Goal: Task Accomplishment & Management: Use online tool/utility

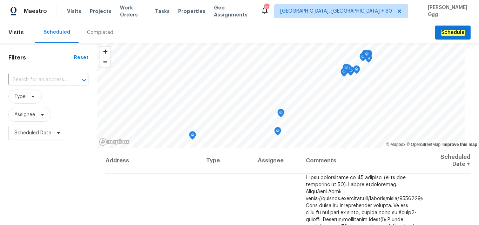
click at [93, 34] on div "Completed" at bounding box center [100, 32] width 26 height 7
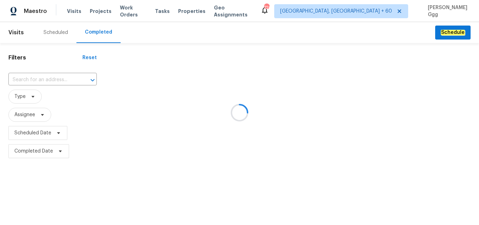
click at [35, 78] on div at bounding box center [239, 112] width 479 height 225
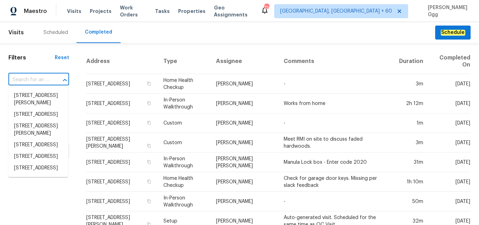
click at [35, 77] on input "text" at bounding box center [28, 80] width 41 height 11
paste input "[STREET_ADDRESS]"
type input "[STREET_ADDRESS]"
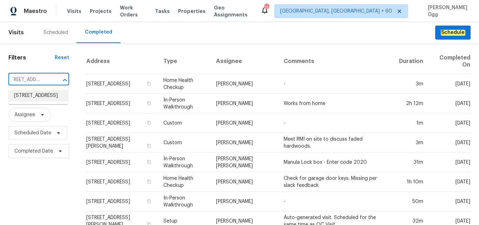
click at [38, 97] on li "[STREET_ADDRESS]" at bounding box center [38, 96] width 60 height 12
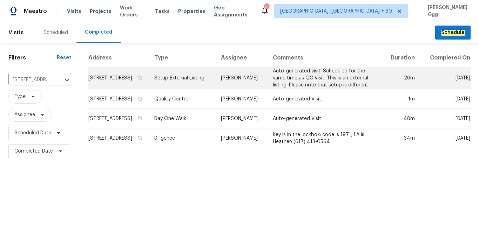
click at [180, 83] on td "Setup External Listing" at bounding box center [182, 78] width 67 height 22
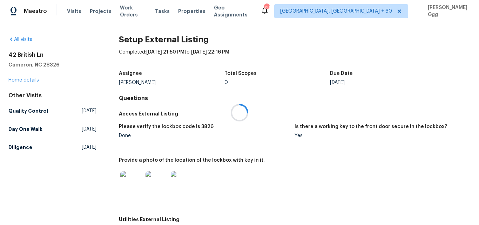
click at [21, 80] on div at bounding box center [239, 112] width 479 height 225
click at [21, 80] on link "Home details" at bounding box center [23, 80] width 30 height 5
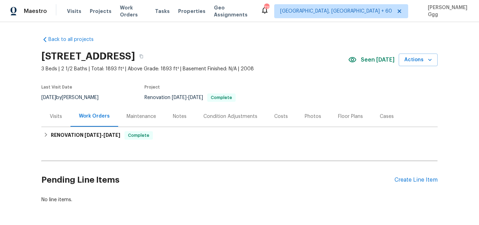
click at [307, 116] on div "Photos" at bounding box center [313, 116] width 16 height 7
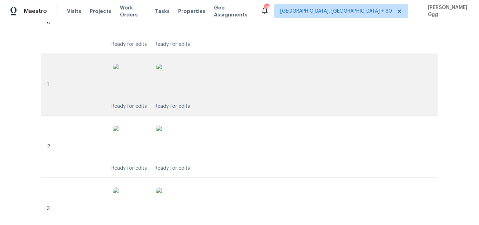
scroll to position [59, 0]
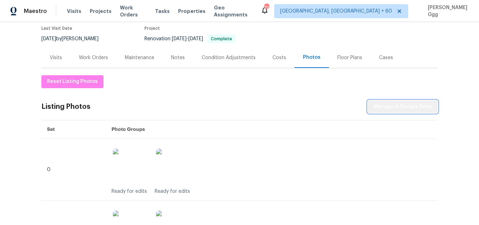
click at [414, 108] on span "Manage in Google Drive" at bounding box center [402, 107] width 59 height 9
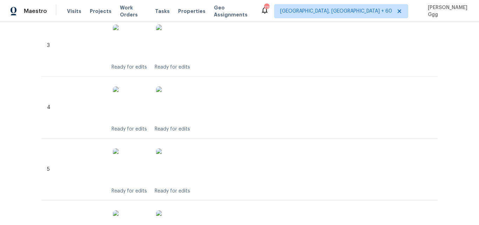
scroll to position [324, 0]
